Goal: Information Seeking & Learning: Check status

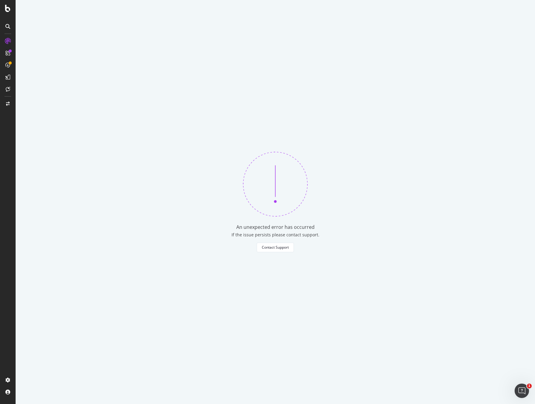
click at [338, 113] on div "An unexpected error has occurred If the issue persists please contact support. …" at bounding box center [276, 202] width 520 height 404
